Goal: Information Seeking & Learning: Learn about a topic

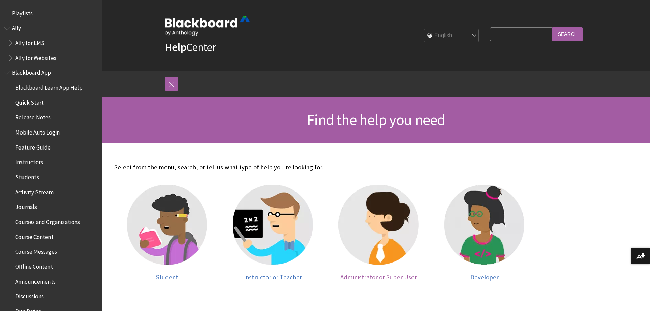
scroll to position [0, 0]
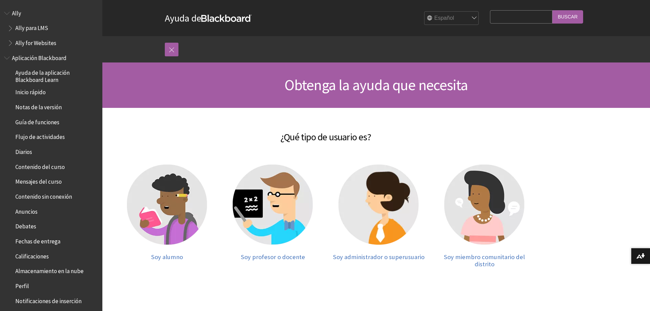
scroll to position [34, 0]
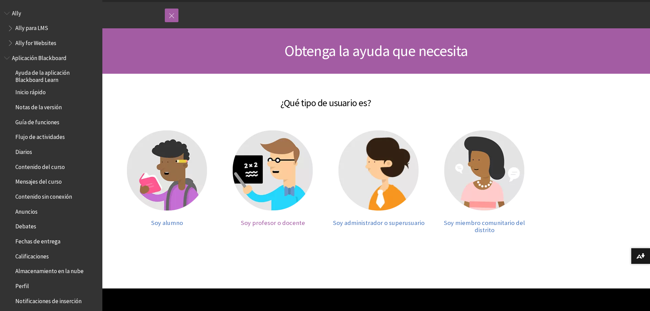
click at [273, 224] on span "Soy profesor o docente" at bounding box center [273, 223] width 64 height 8
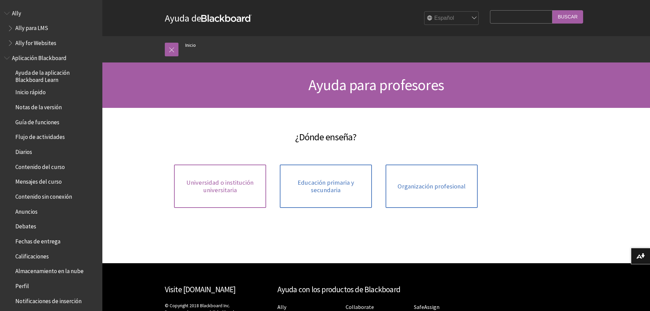
click at [212, 194] on link "Universidad o institución universitaria" at bounding box center [220, 186] width 92 height 43
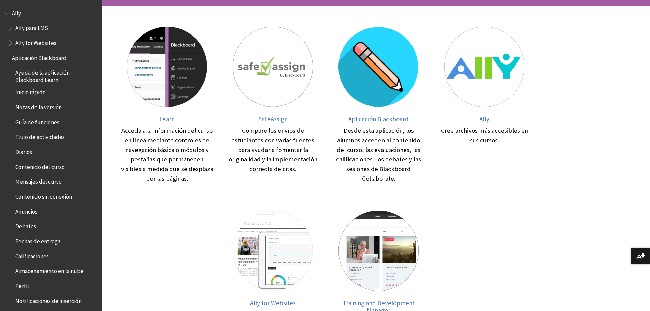
scroll to position [102, 0]
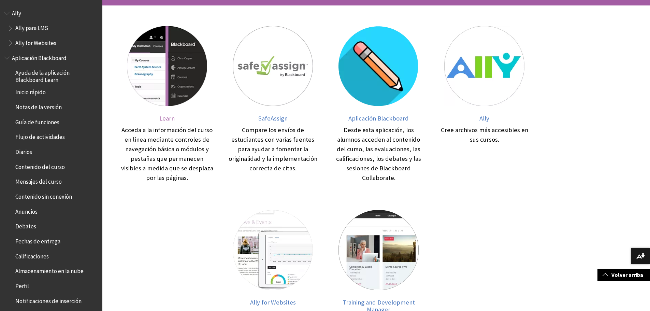
click at [170, 117] on span "Learn" at bounding box center [166, 118] width 15 height 8
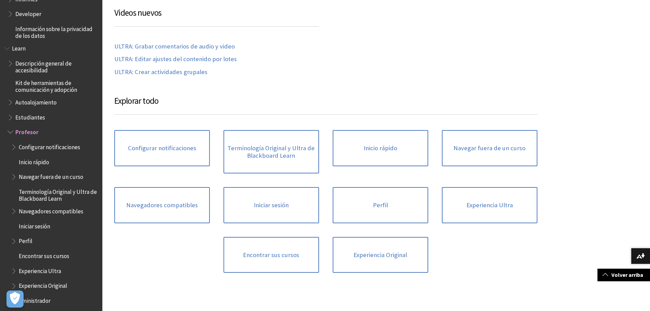
scroll to position [471, 0]
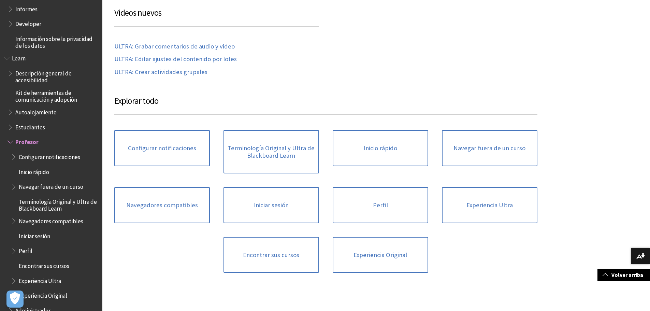
click at [46, 158] on span "Configurar notificaciones" at bounding box center [49, 155] width 61 height 9
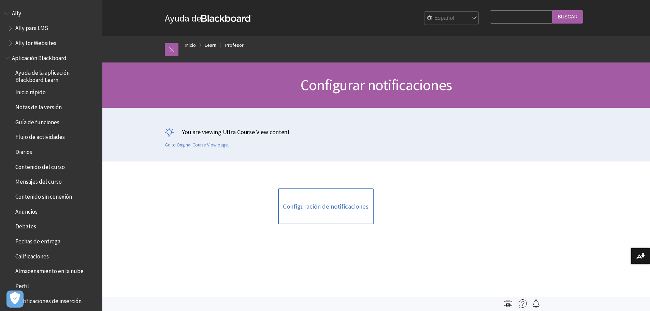
scroll to position [592, 0]
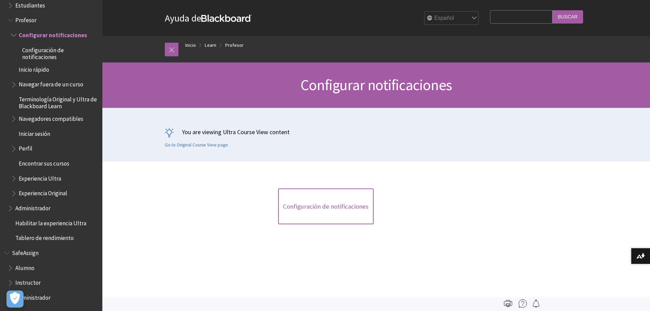
click at [325, 204] on link "Configuración de notificaciones" at bounding box center [326, 206] width 96 height 36
click at [323, 206] on link "Configuración de notificaciones" at bounding box center [326, 206] width 96 height 36
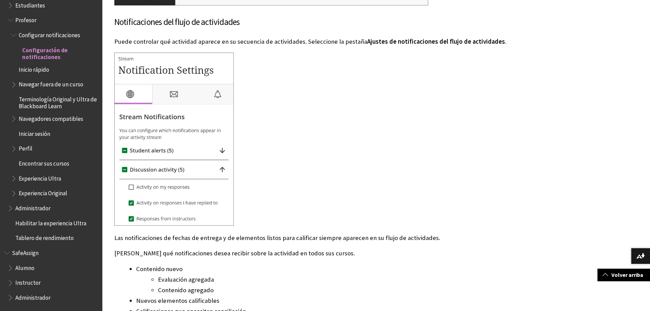
scroll to position [512, 0]
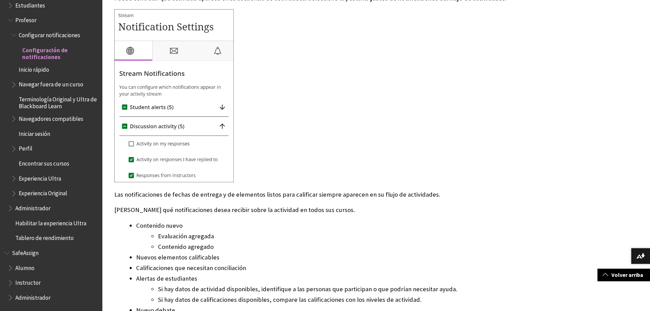
click at [28, 295] on span "Administrador" at bounding box center [32, 296] width 35 height 9
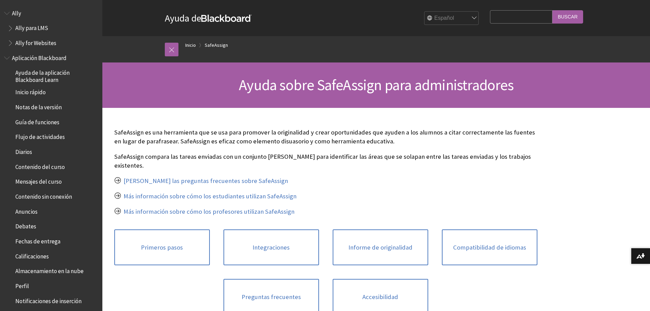
scroll to position [509, 0]
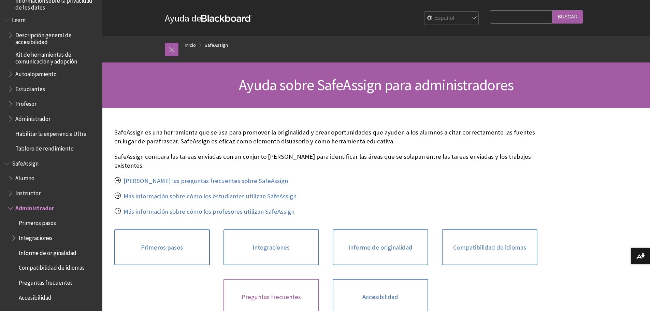
click at [276, 291] on link "Preguntas frecuentes" at bounding box center [272, 297] width 96 height 36
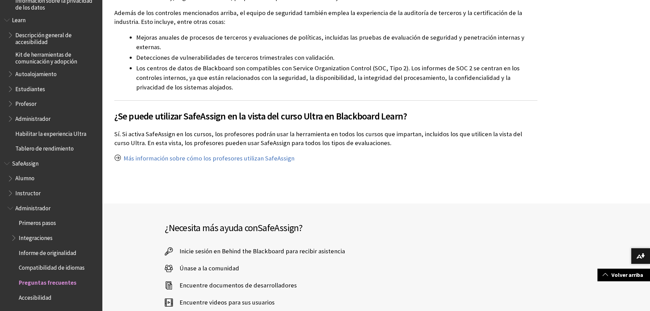
scroll to position [580, 0]
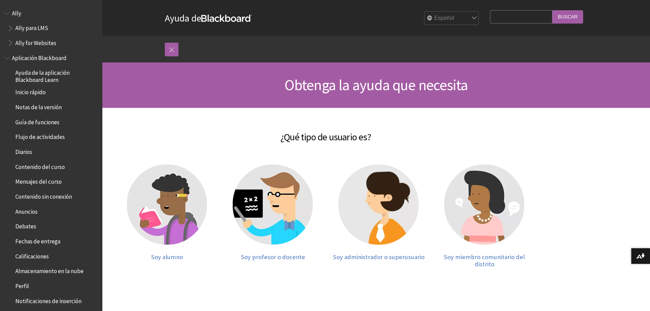
scroll to position [34, 0]
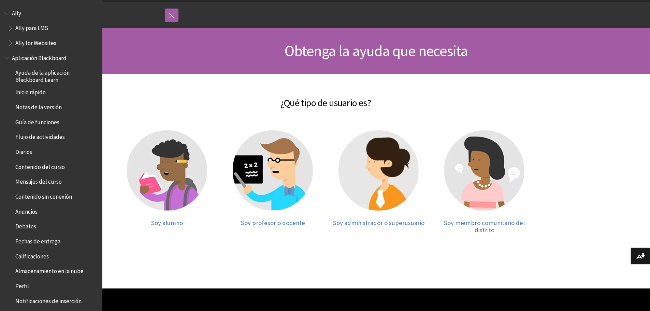
click at [43, 167] on span "Contenido del curso" at bounding box center [39, 165] width 49 height 9
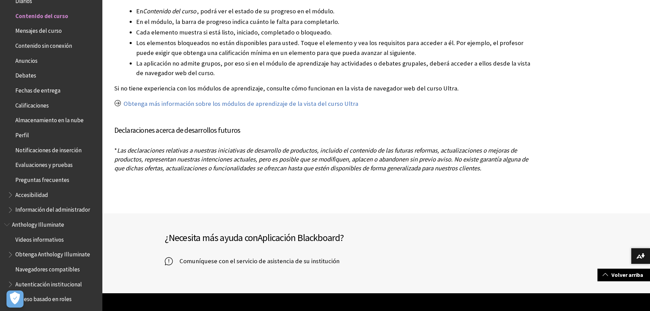
scroll to position [1502, 0]
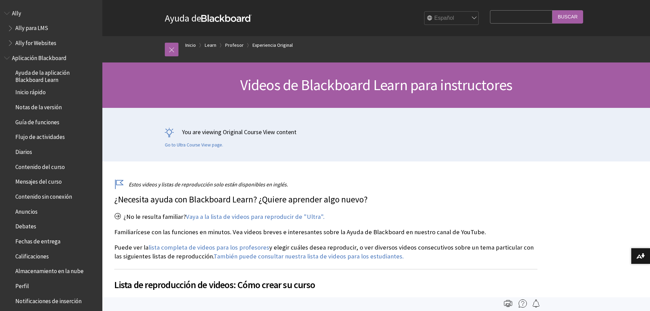
scroll to position [766, 0]
